Goal: Information Seeking & Learning: Understand process/instructions

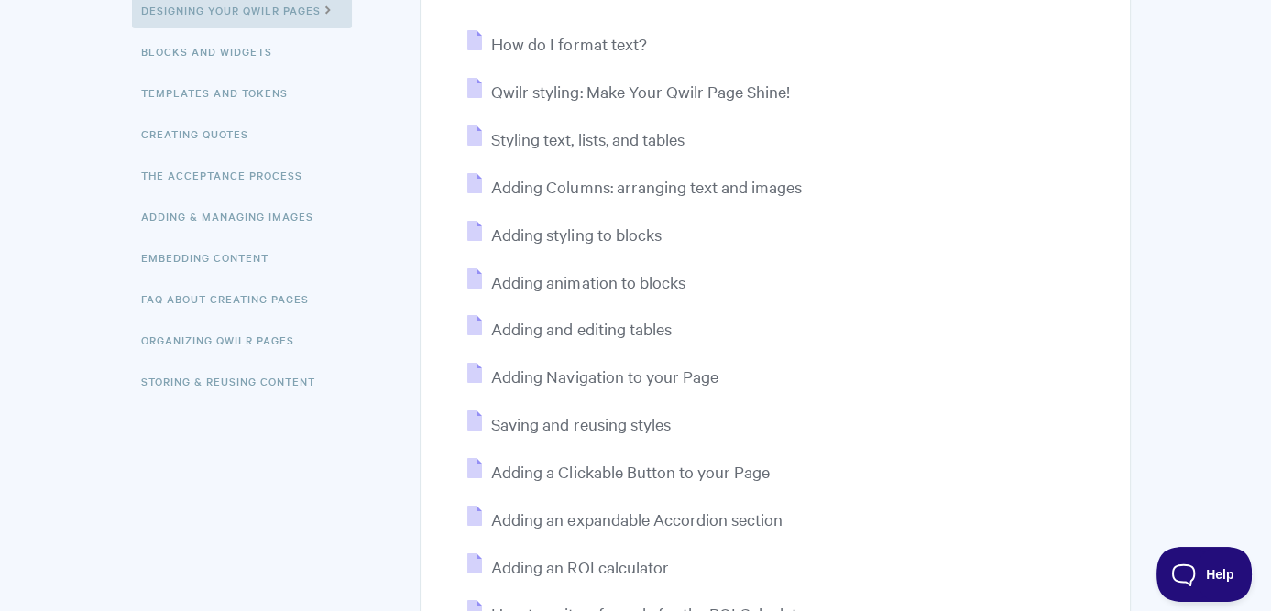
scroll to position [275, 0]
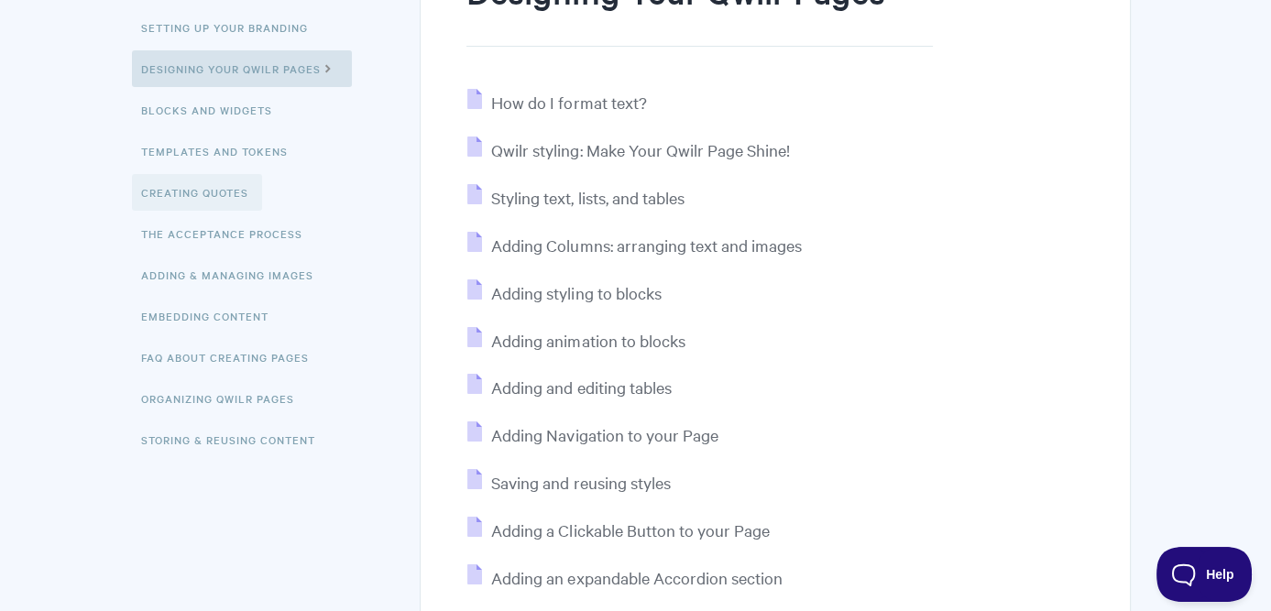
click at [163, 191] on link "Creating Quotes" at bounding box center [197, 192] width 130 height 37
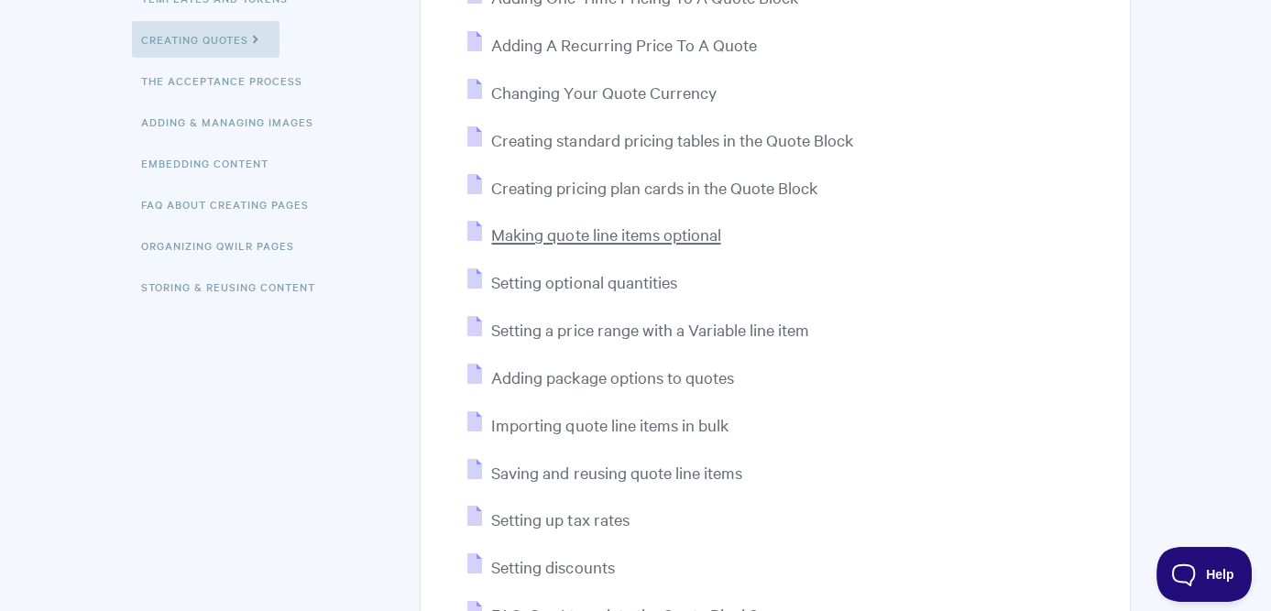
scroll to position [458, 0]
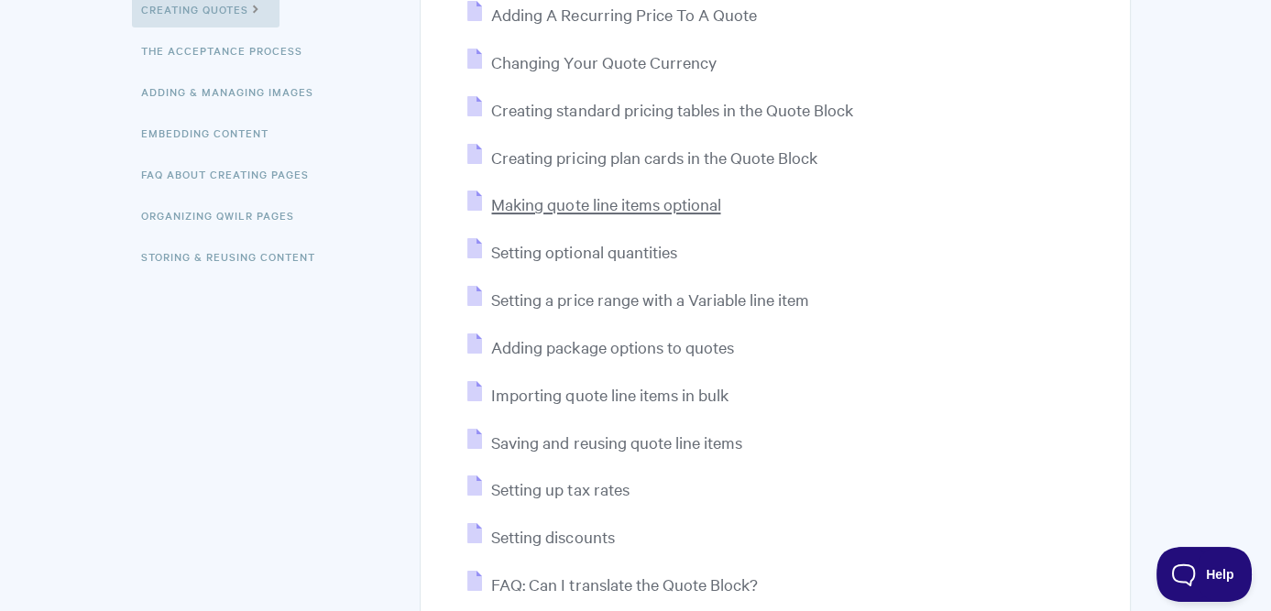
click at [566, 203] on span "Making quote line items optional" at bounding box center [605, 203] width 229 height 21
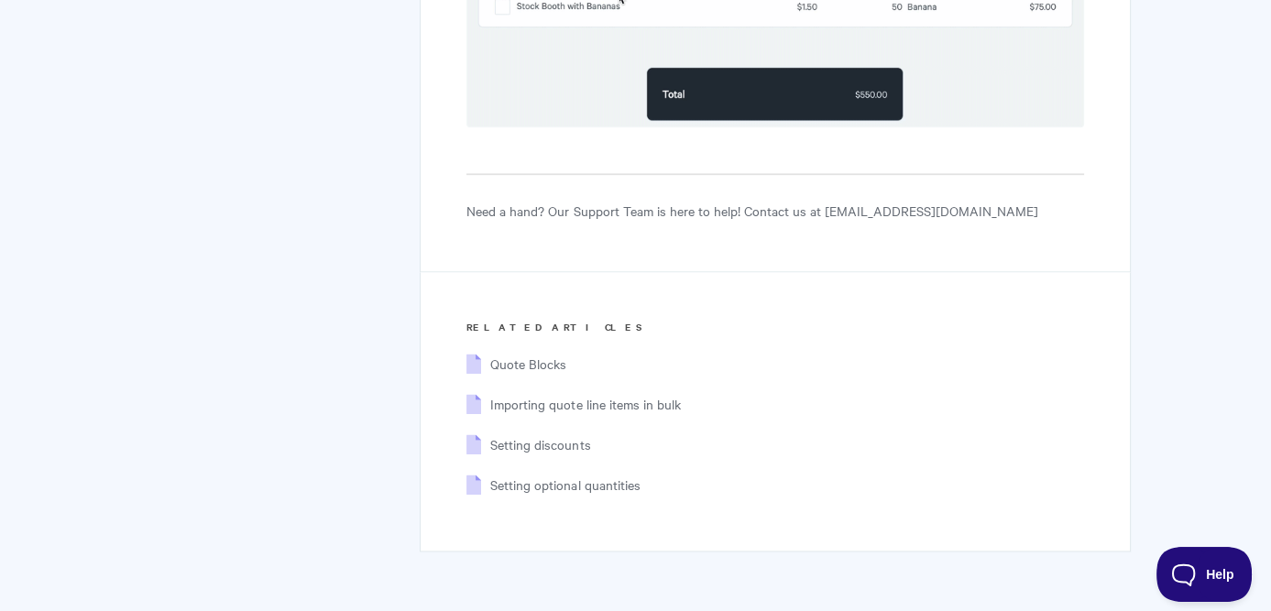
scroll to position [3203, 0]
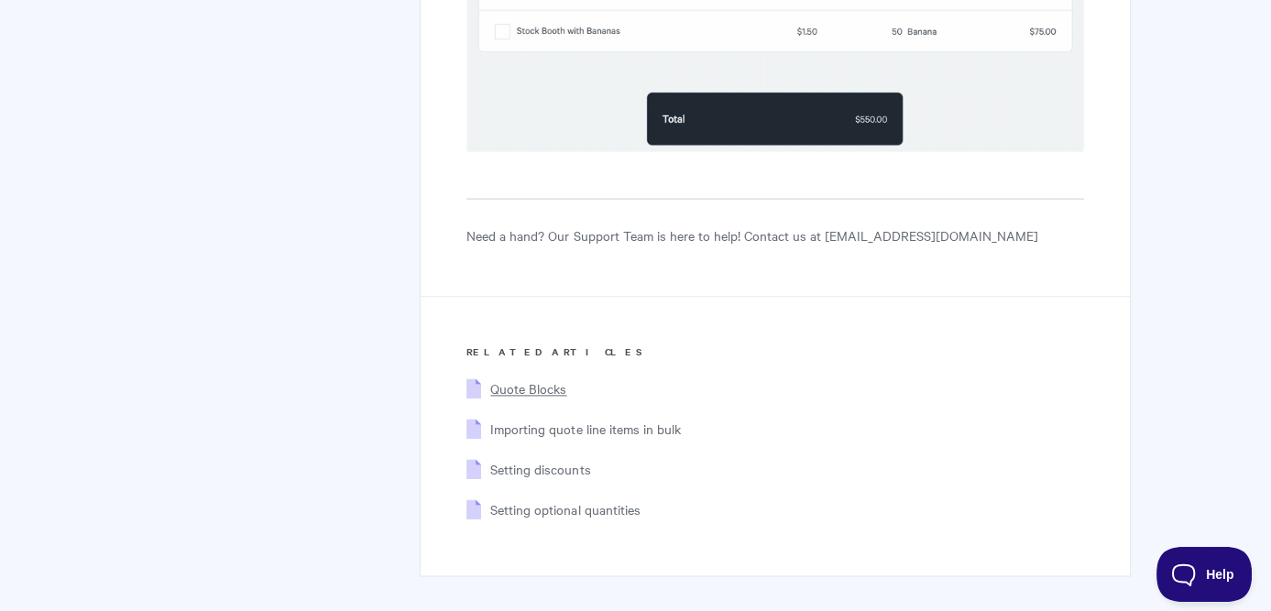
click at [517, 387] on span "Quote Blocks" at bounding box center [528, 388] width 76 height 18
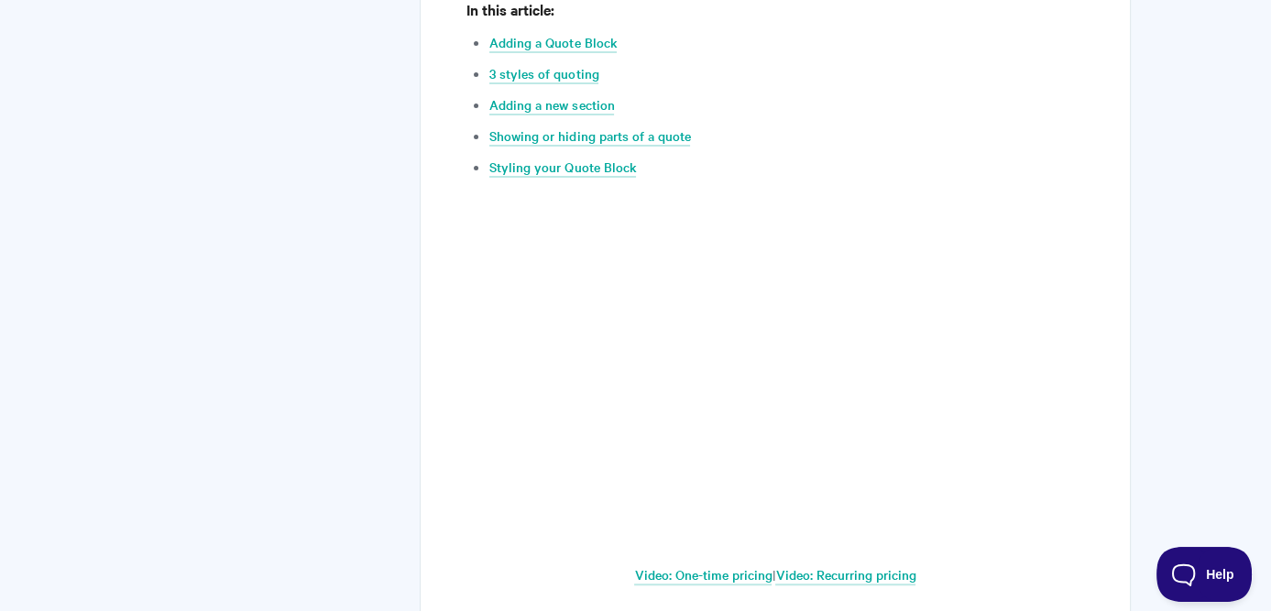
scroll to position [1008, 0]
